Goal: Task Accomplishment & Management: Use online tool/utility

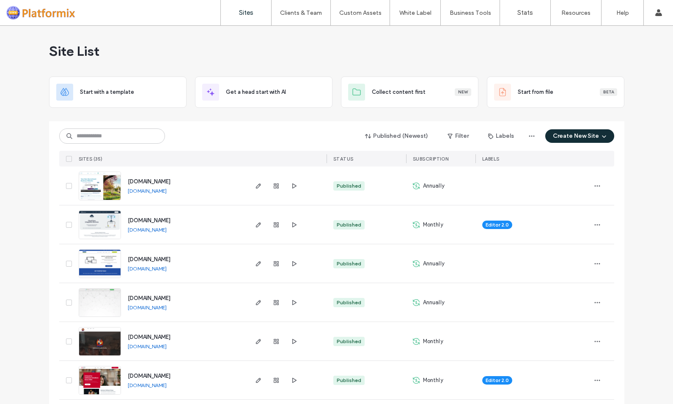
click at [83, 375] on img at bounding box center [99, 396] width 41 height 58
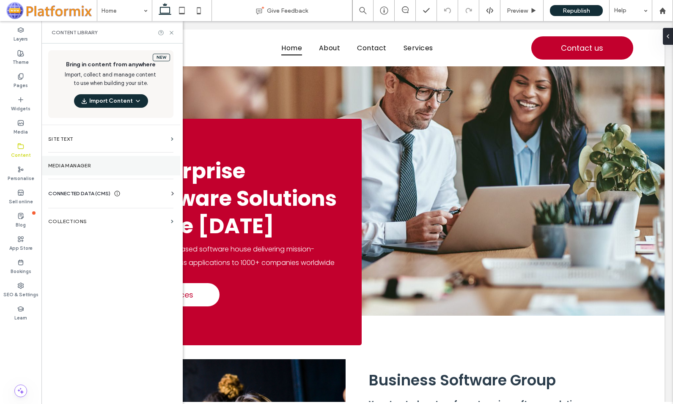
click at [66, 165] on label "Media Manager" at bounding box center [110, 166] width 125 height 6
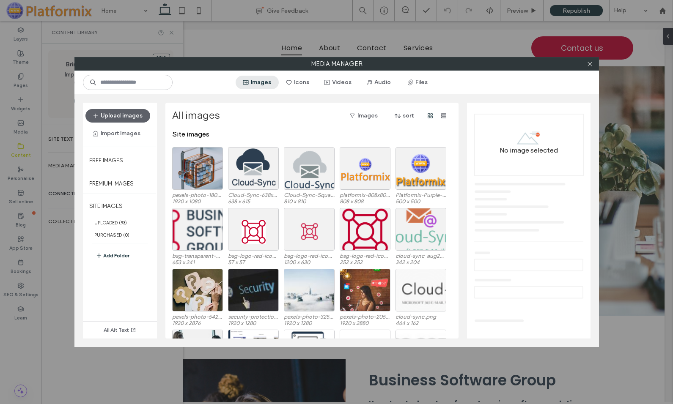
click at [257, 83] on button "Images" at bounding box center [257, 83] width 43 height 14
click at [361, 244] on div "Select" at bounding box center [365, 229] width 51 height 43
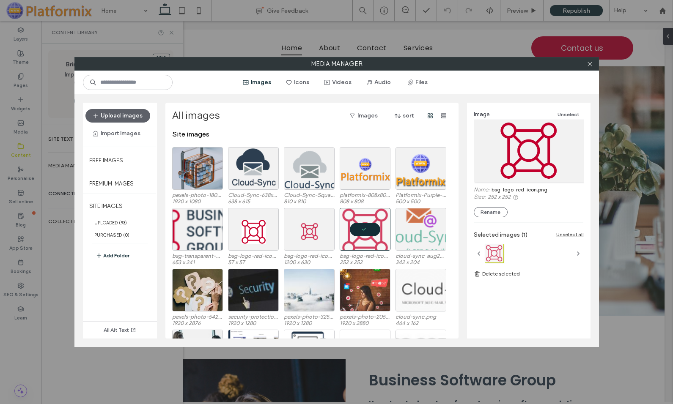
click at [515, 187] on link "bsg-logo-red-icon.png" at bounding box center [520, 190] width 56 height 6
click at [121, 115] on button "Upload images" at bounding box center [117, 116] width 65 height 14
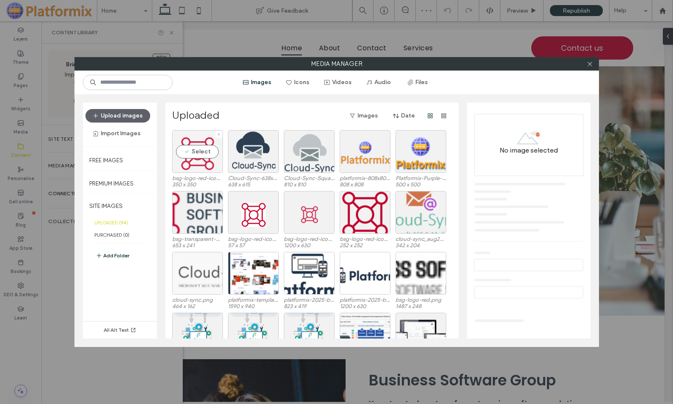
click at [197, 169] on div "Select" at bounding box center [197, 151] width 51 height 43
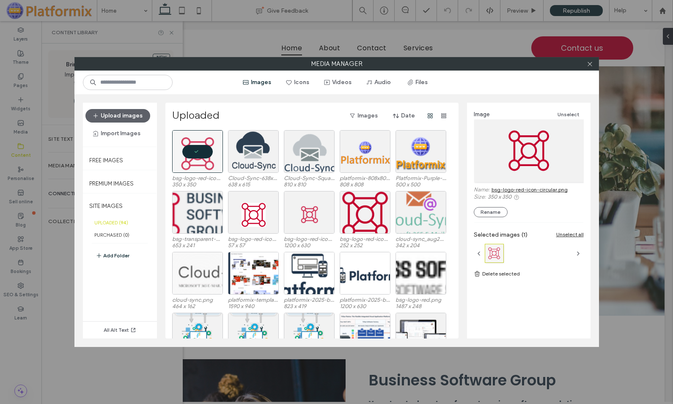
click at [520, 190] on link "bsg-logo-red-icon-circular.png" at bounding box center [530, 190] width 76 height 6
